Goal: Find contact information: Find contact information

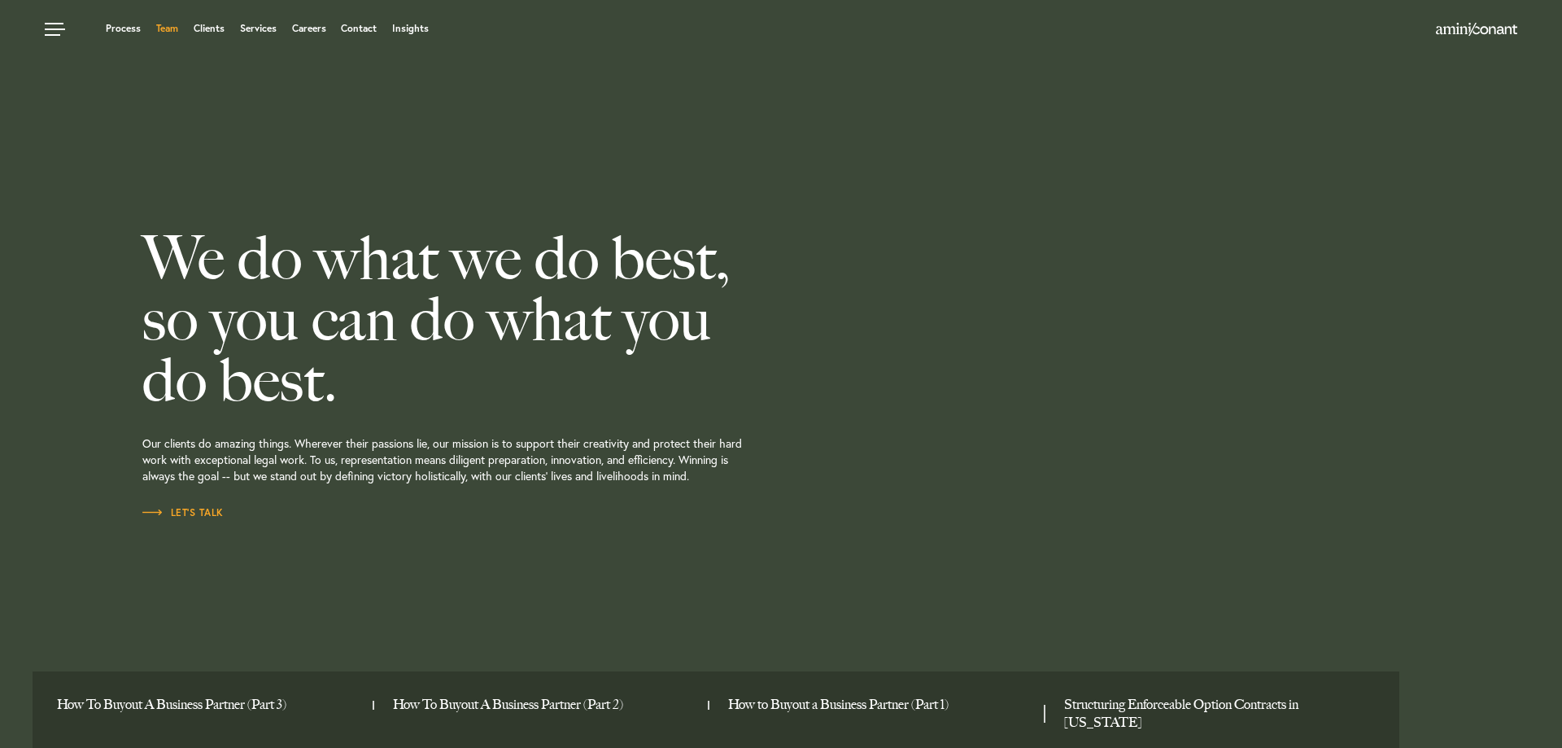
click at [164, 28] on link "Team" at bounding box center [167, 29] width 22 height 10
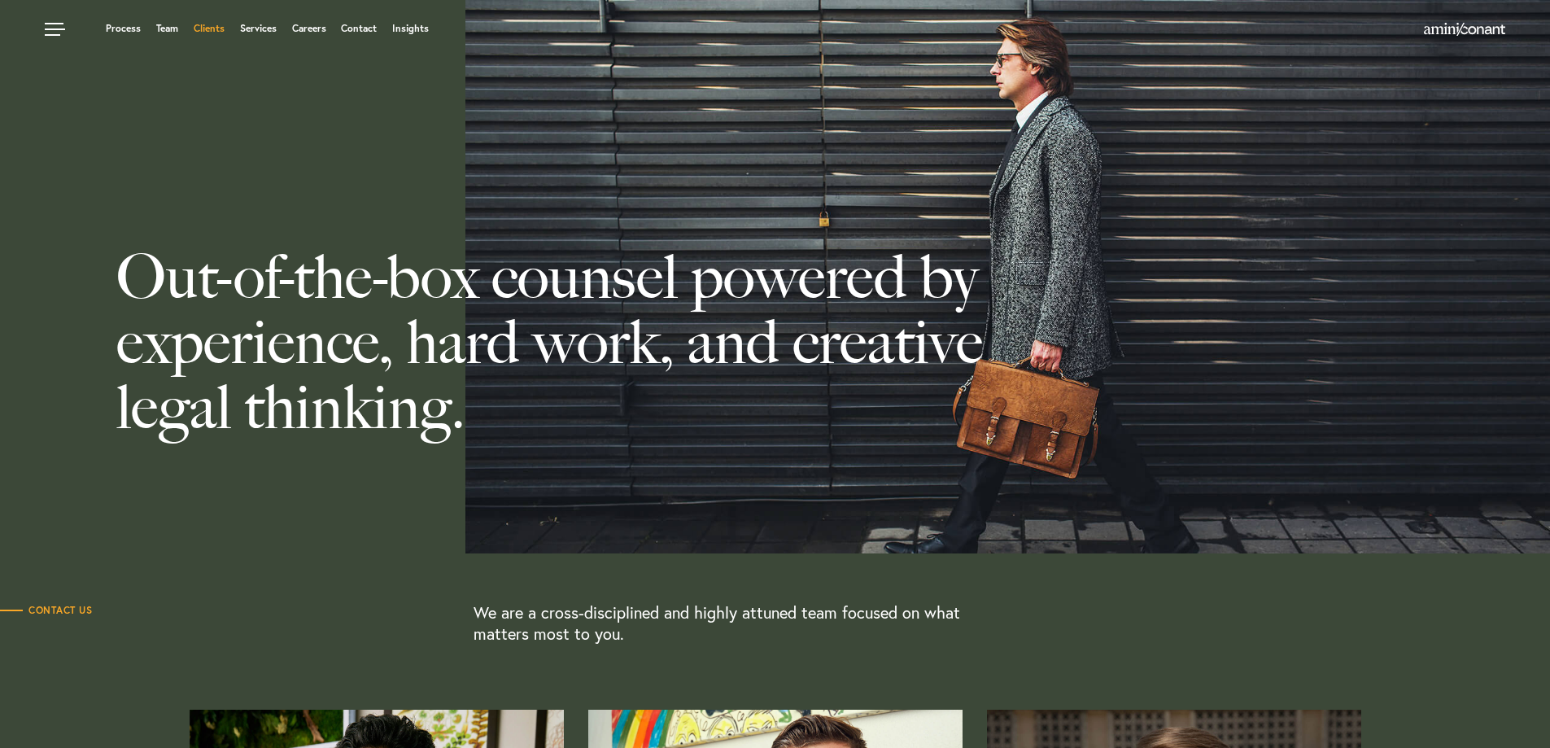
click at [210, 32] on link "Clients" at bounding box center [209, 29] width 31 height 10
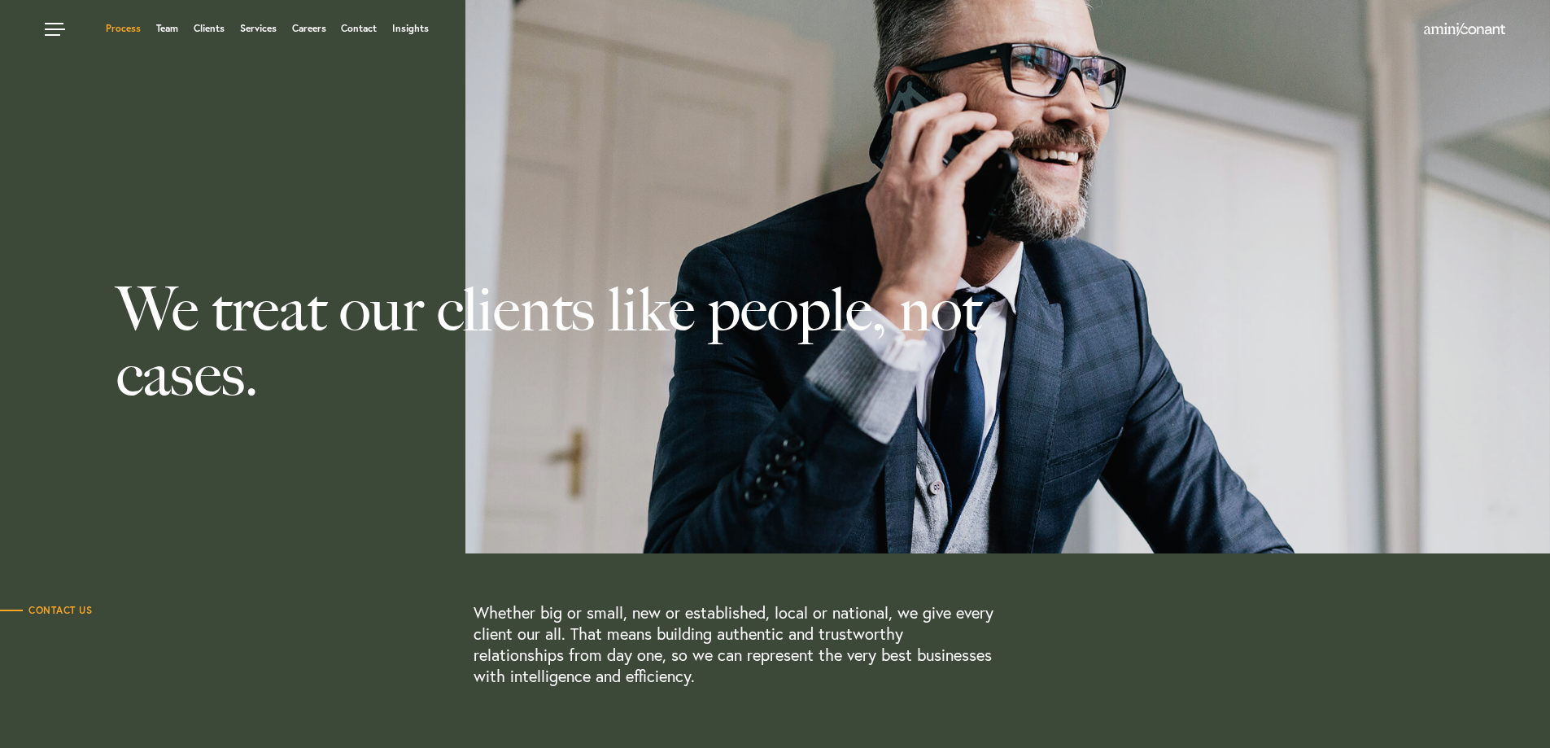
click at [120, 29] on link "Process" at bounding box center [123, 29] width 35 height 10
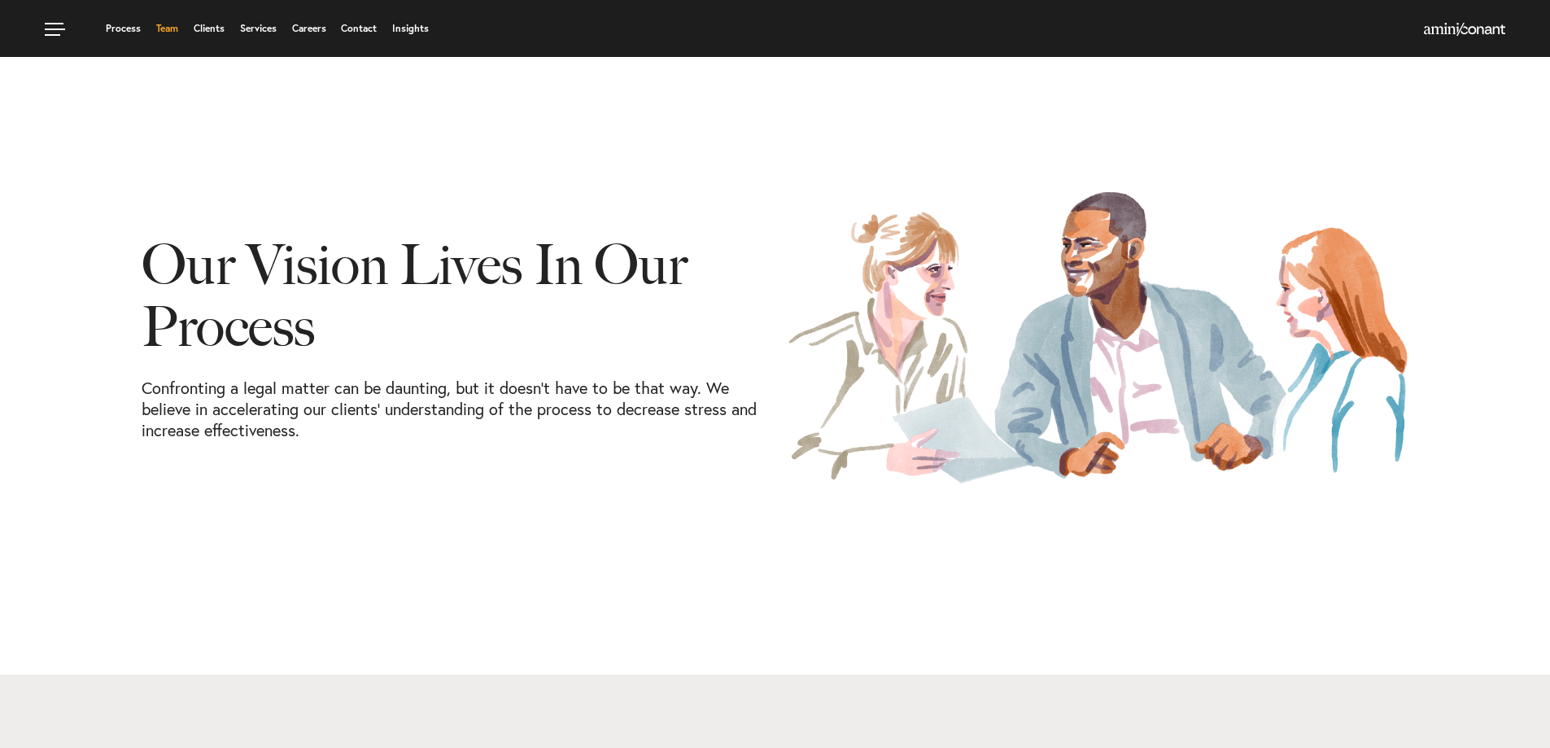
click at [167, 26] on link "Team" at bounding box center [167, 29] width 22 height 10
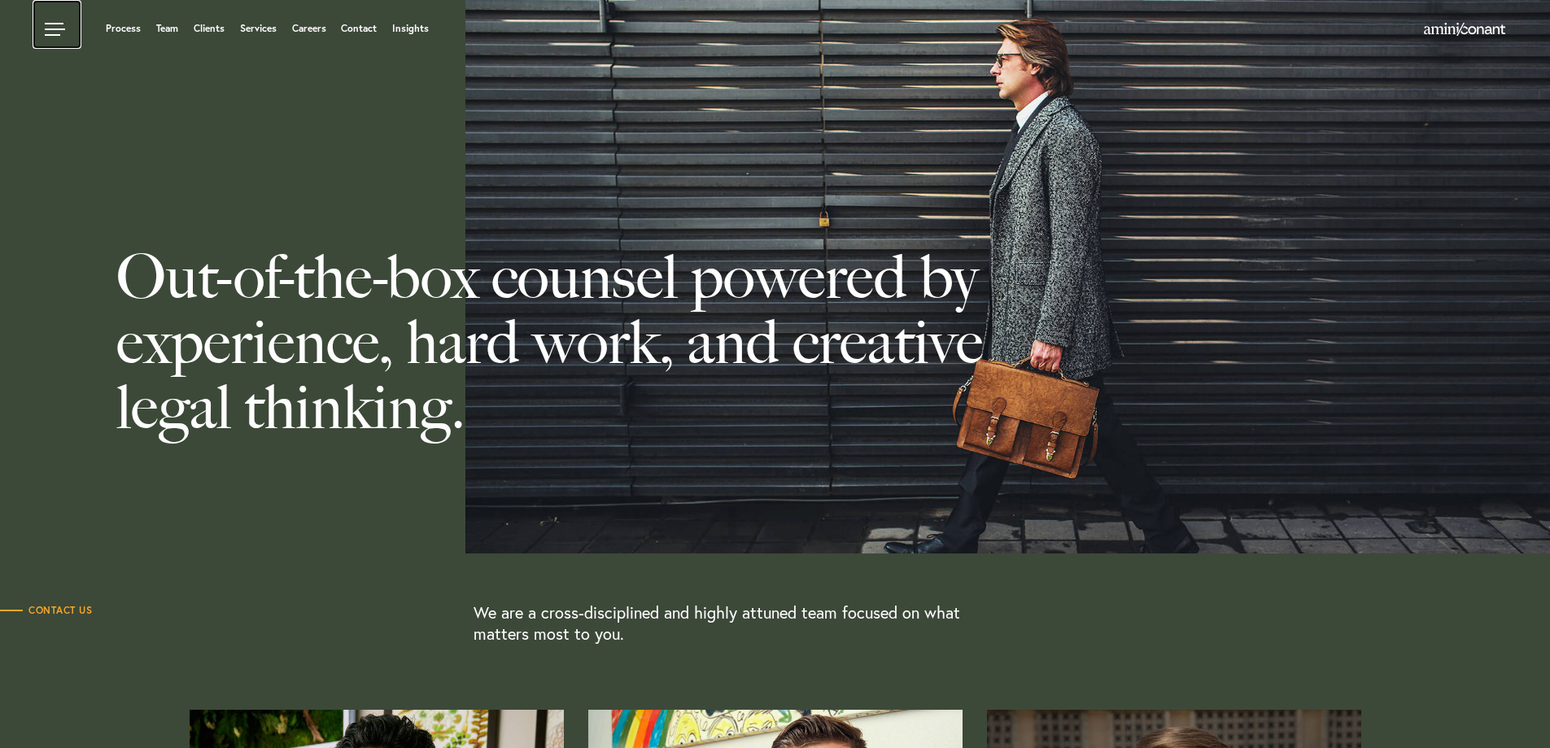
click at [58, 26] on link at bounding box center [57, 24] width 49 height 49
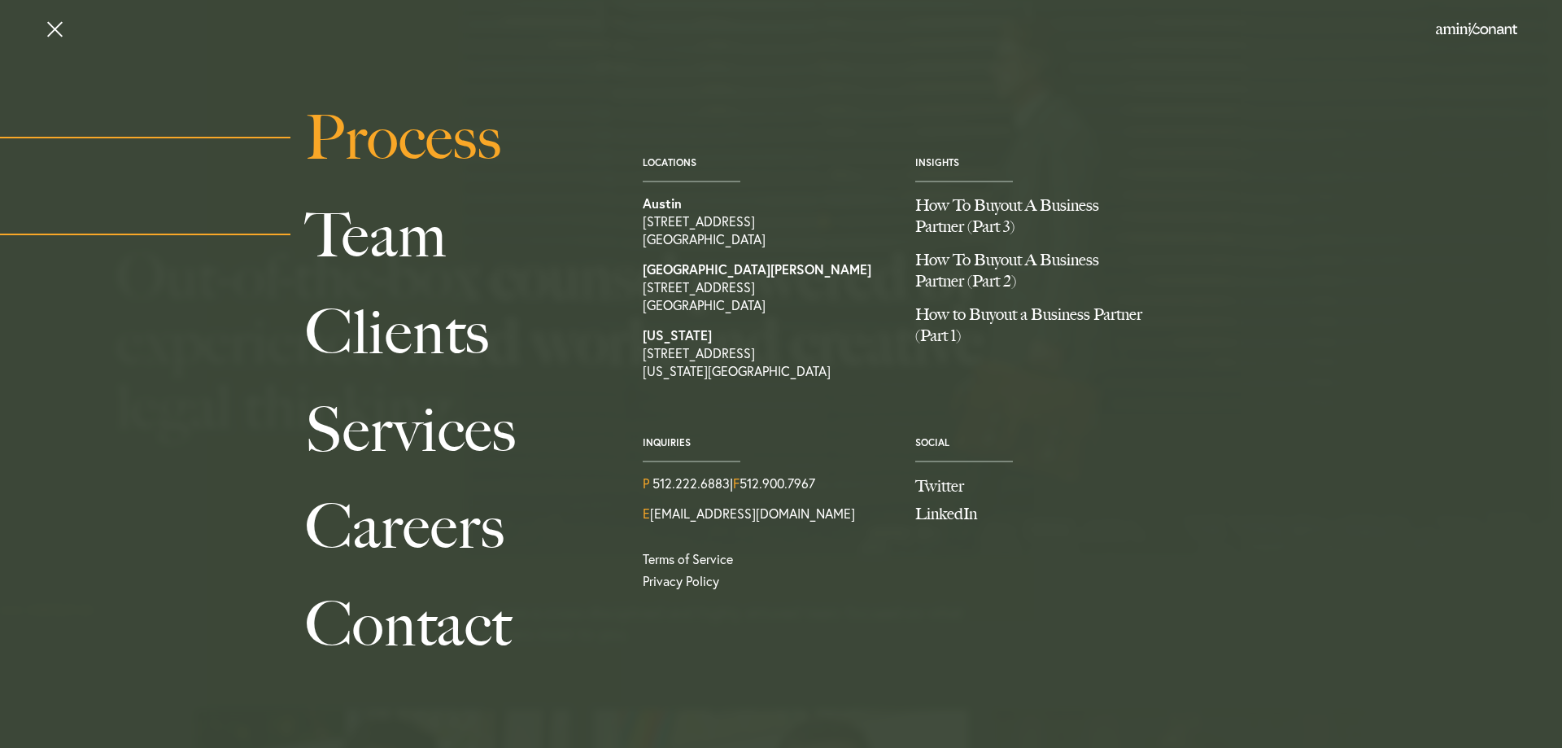
click at [417, 145] on link "Process" at bounding box center [455, 137] width 301 height 97
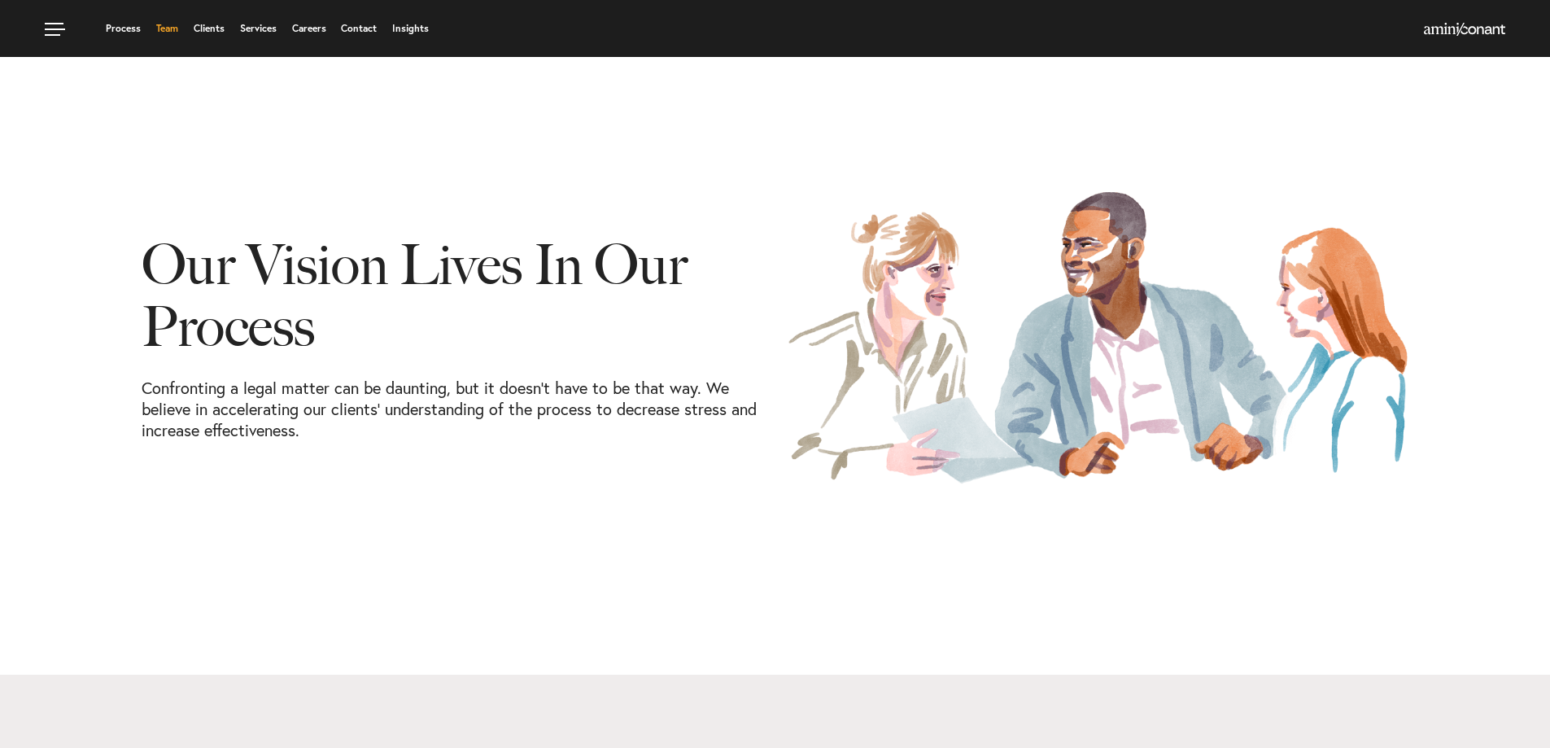
click at [169, 27] on link "Team" at bounding box center [167, 29] width 22 height 10
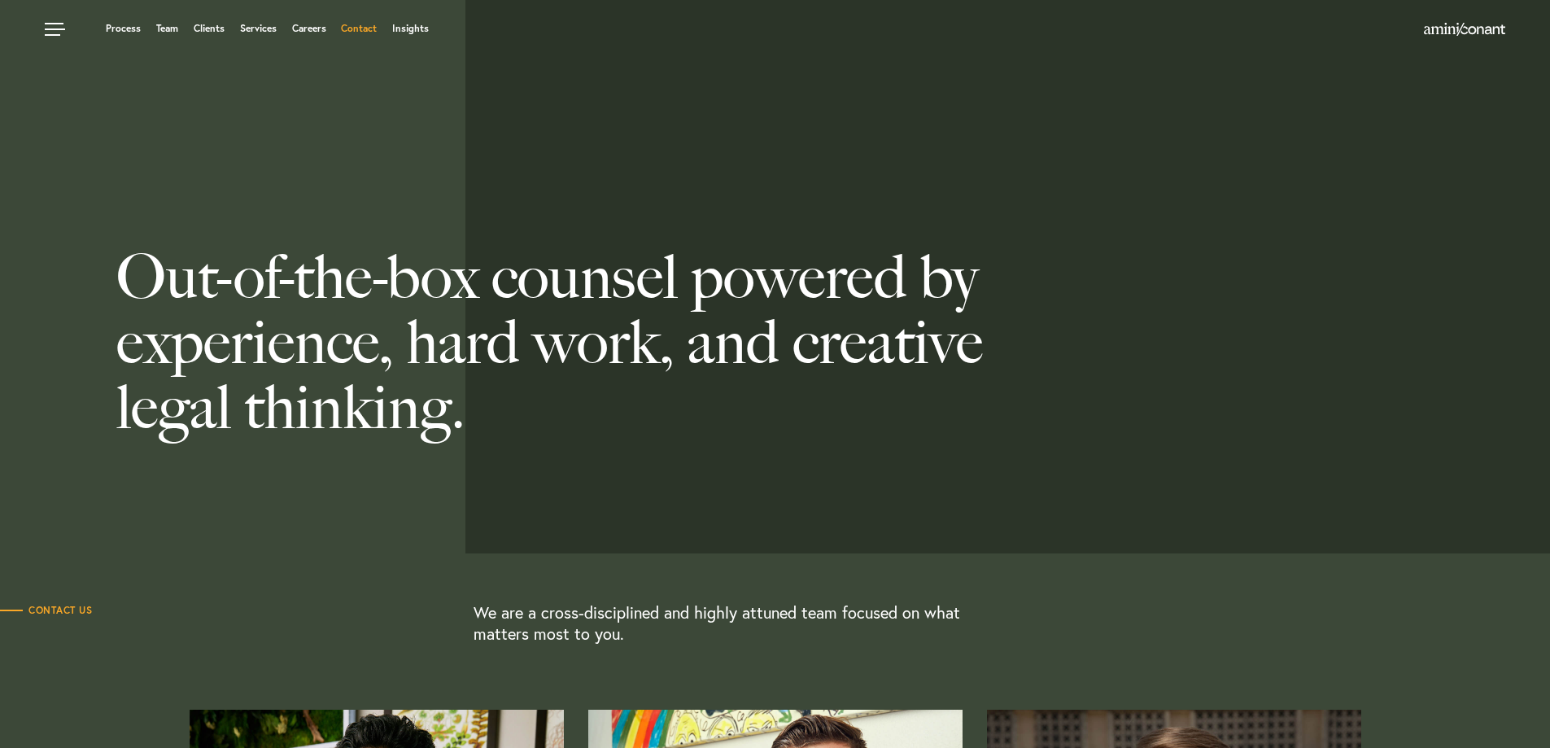
click at [360, 28] on link "Contact" at bounding box center [359, 29] width 36 height 10
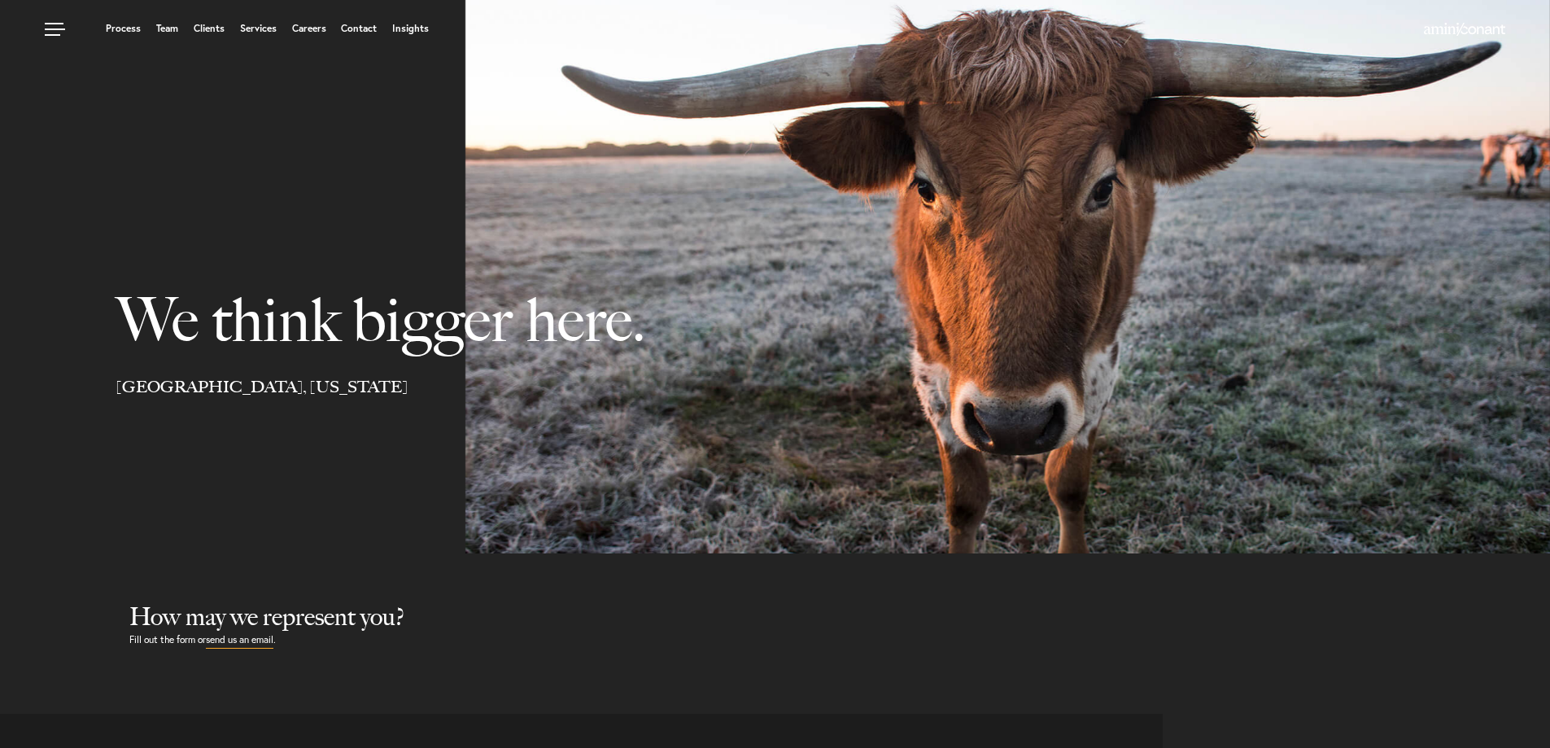
select select "Austin"
select select "Business and Civil Litigation"
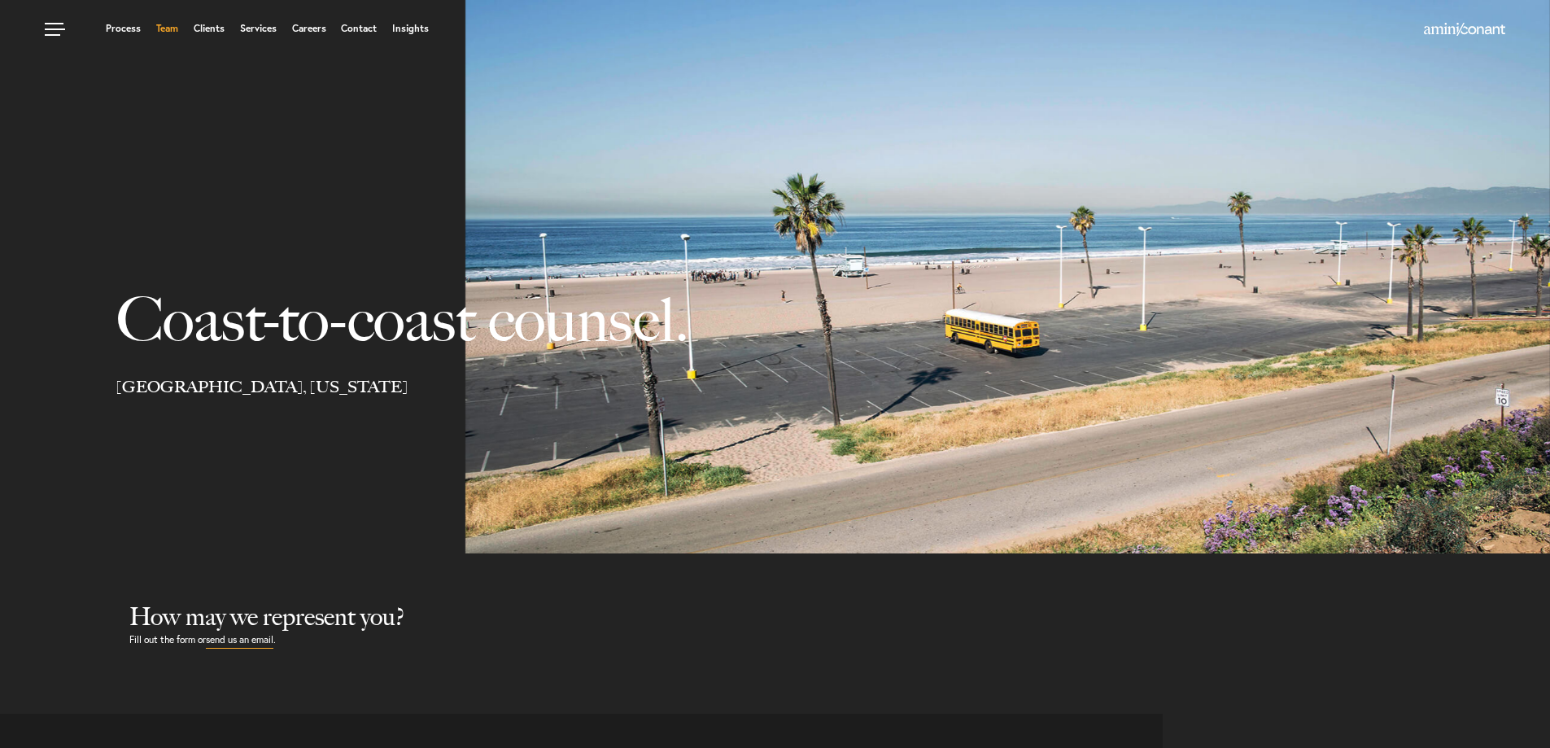
click at [172, 28] on link "Team" at bounding box center [167, 29] width 22 height 10
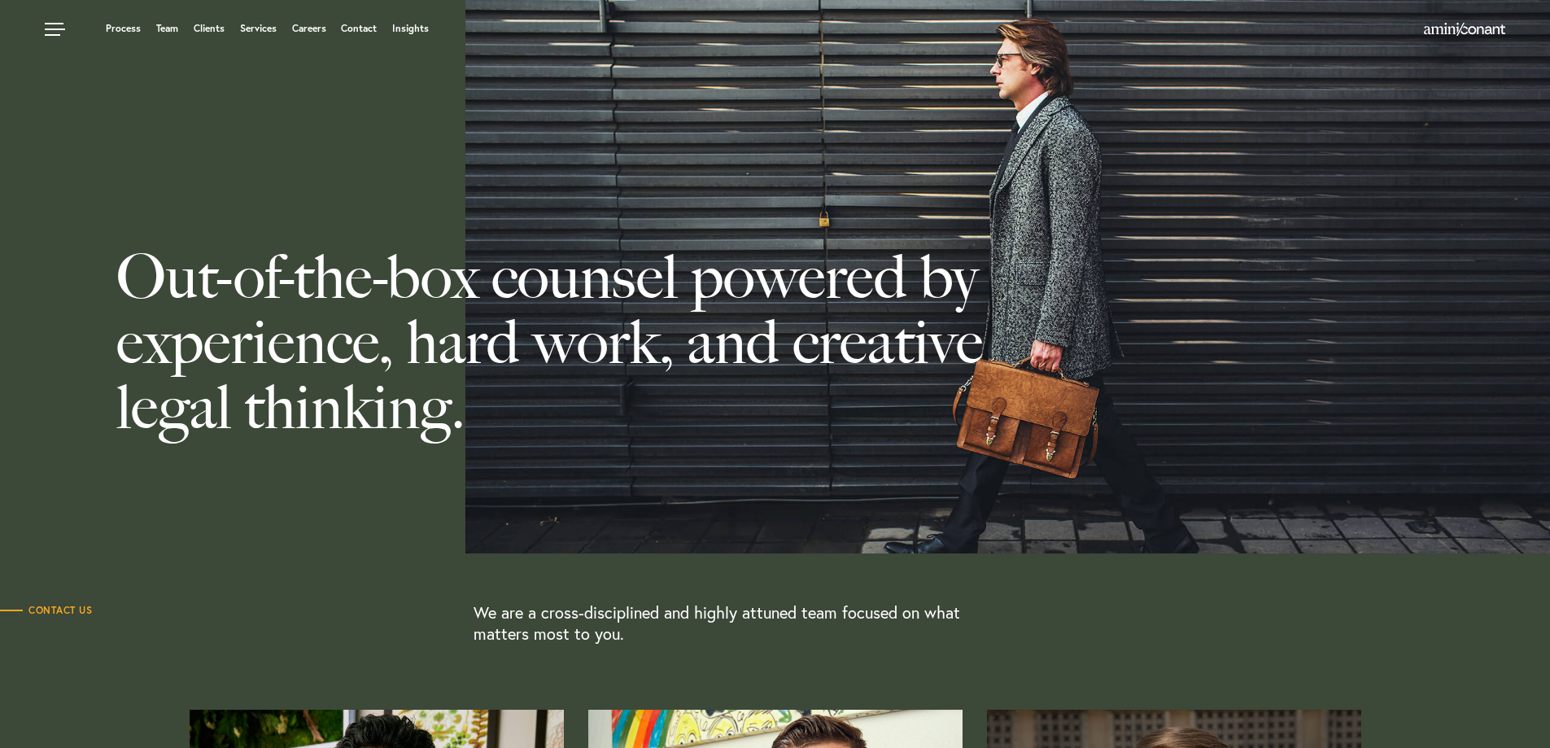
click at [360, 202] on h1 "Out-of-the-box counsel powered by experience, hard work, and creative legal thi…" at bounding box center [542, 276] width 1085 height 375
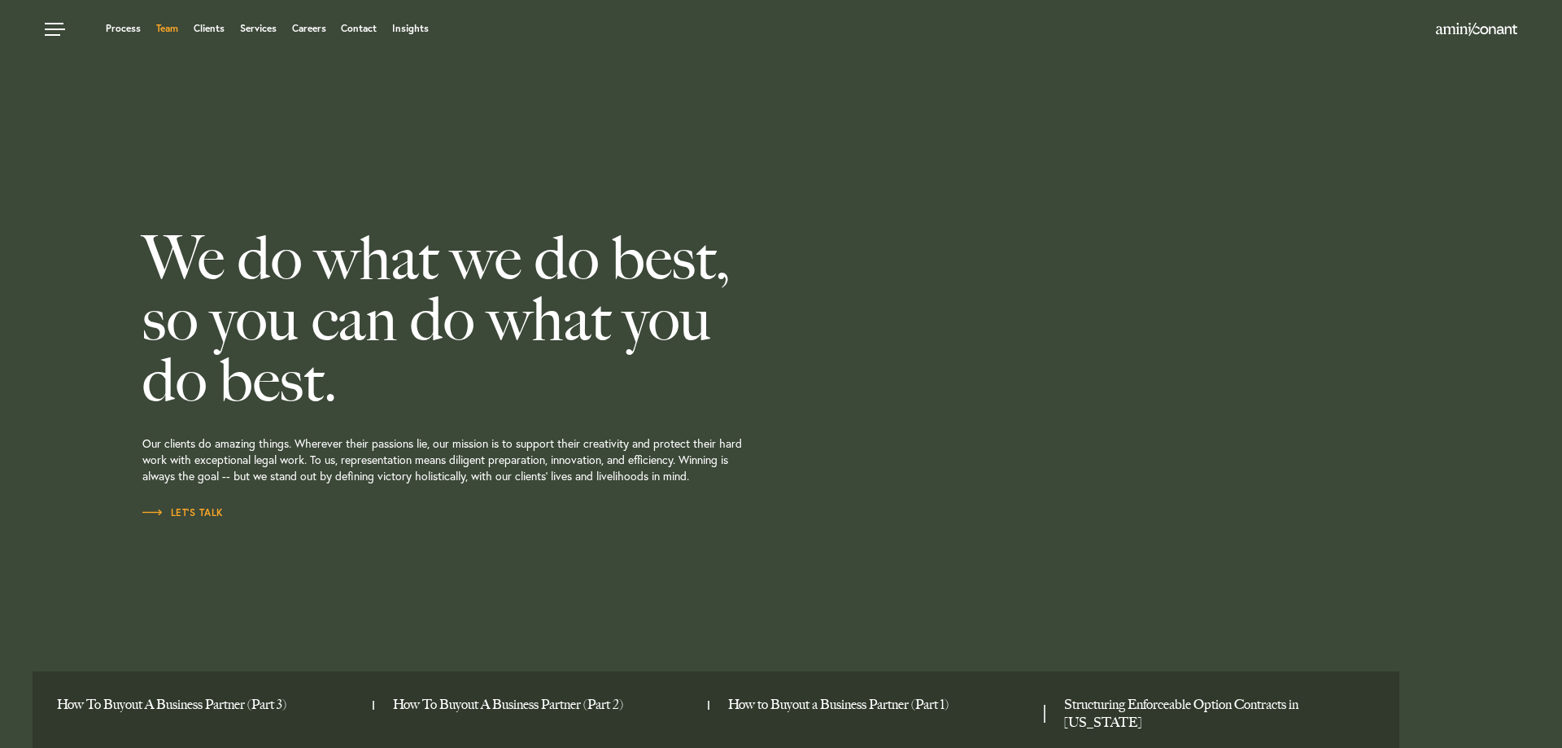
click at [167, 33] on link "Team" at bounding box center [167, 29] width 22 height 10
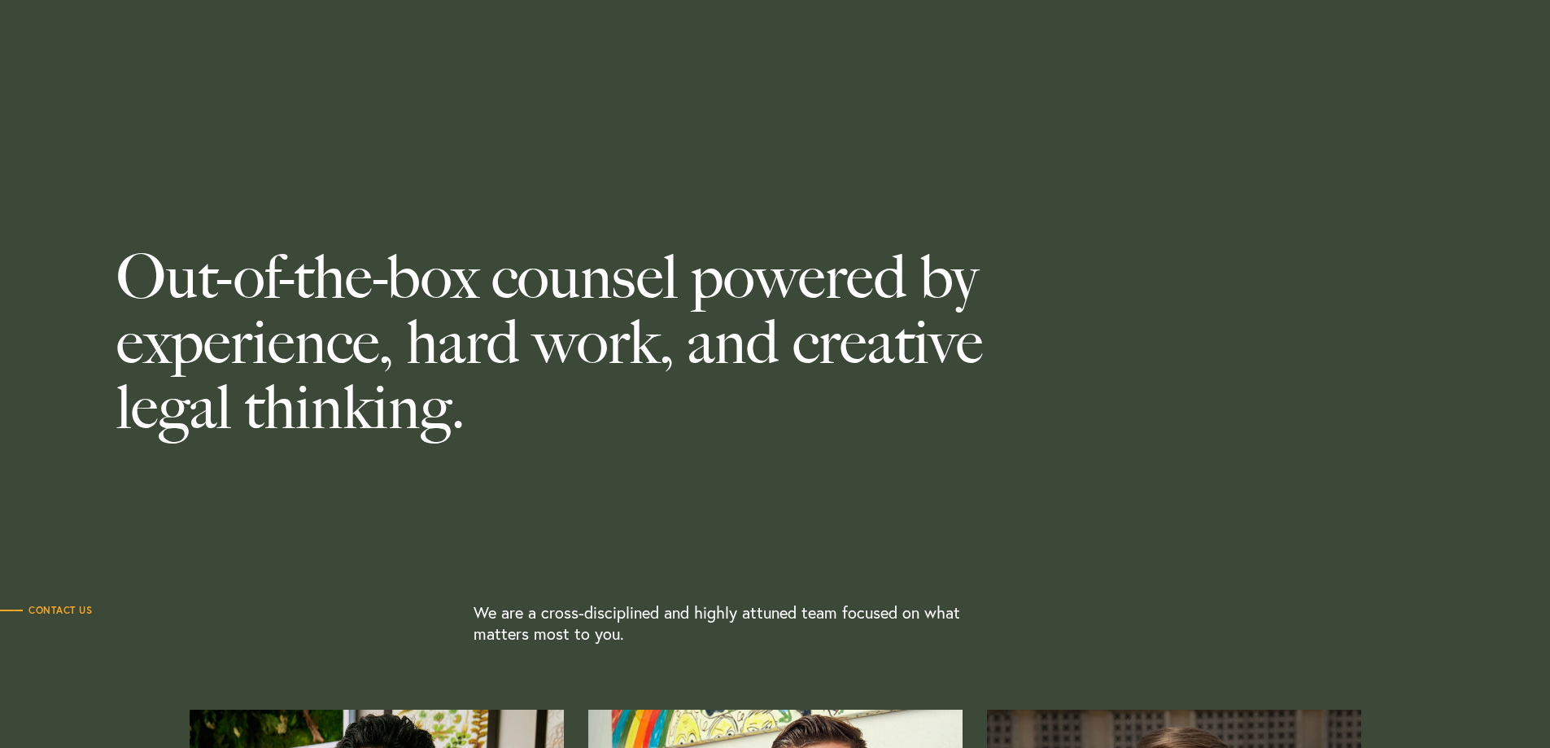
scroll to position [604, 0]
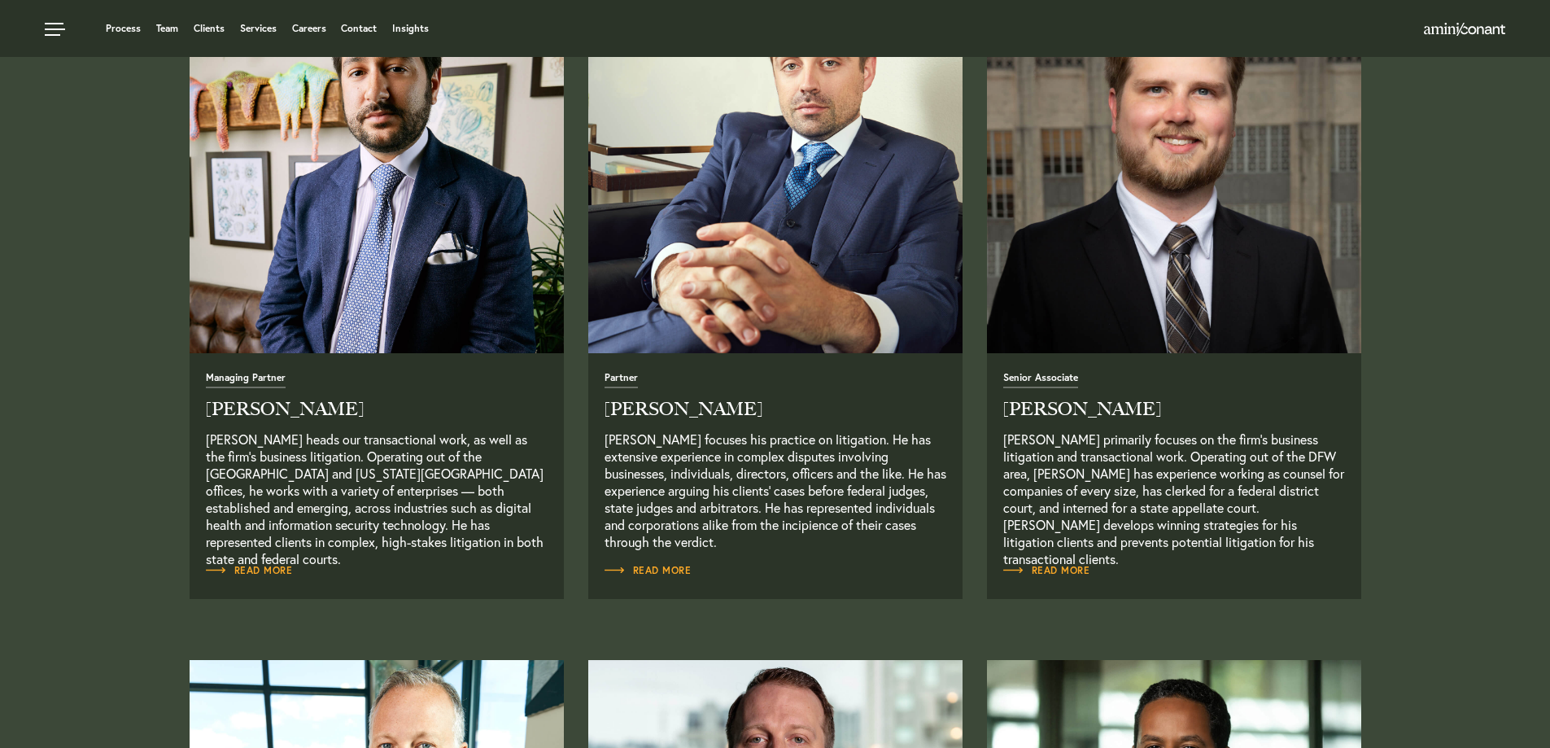
scroll to position [0, 0]
